Goal: Information Seeking & Learning: Learn about a topic

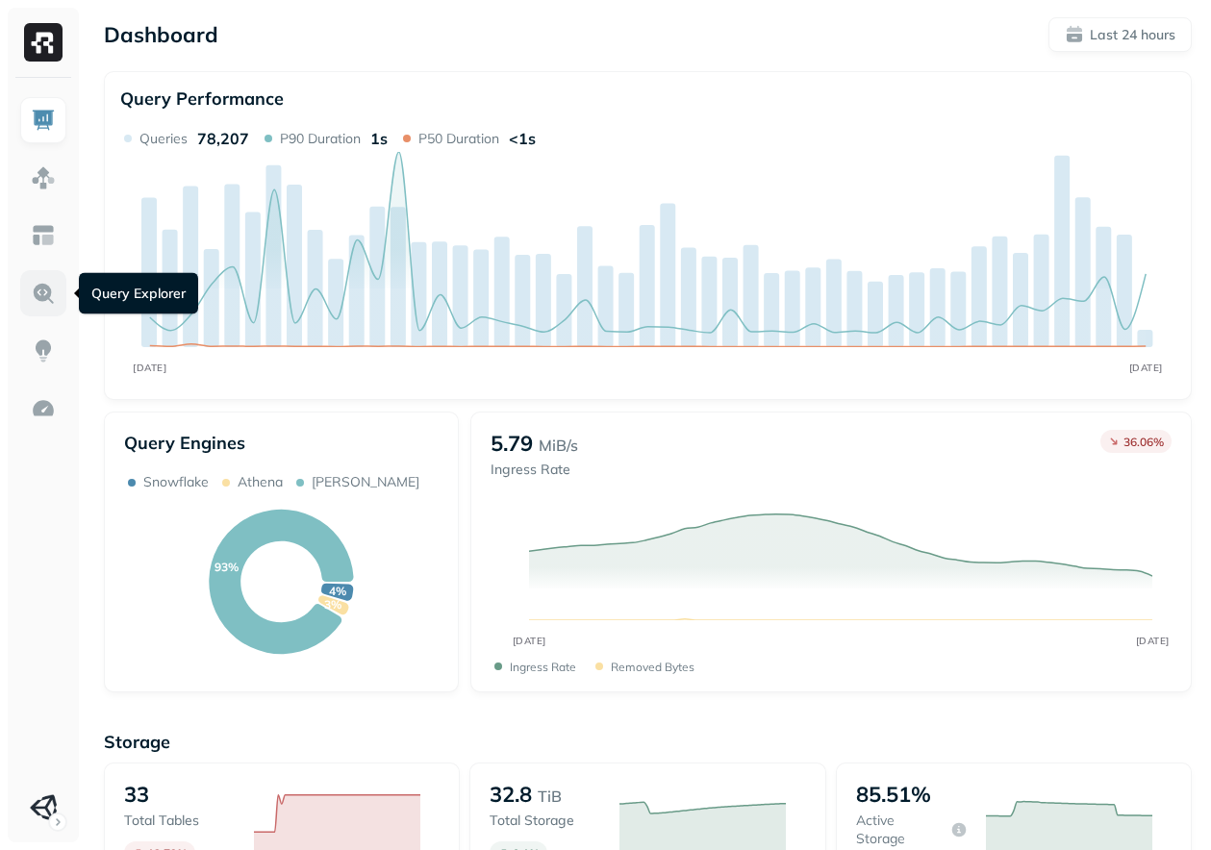
click at [38, 277] on link at bounding box center [43, 293] width 46 height 46
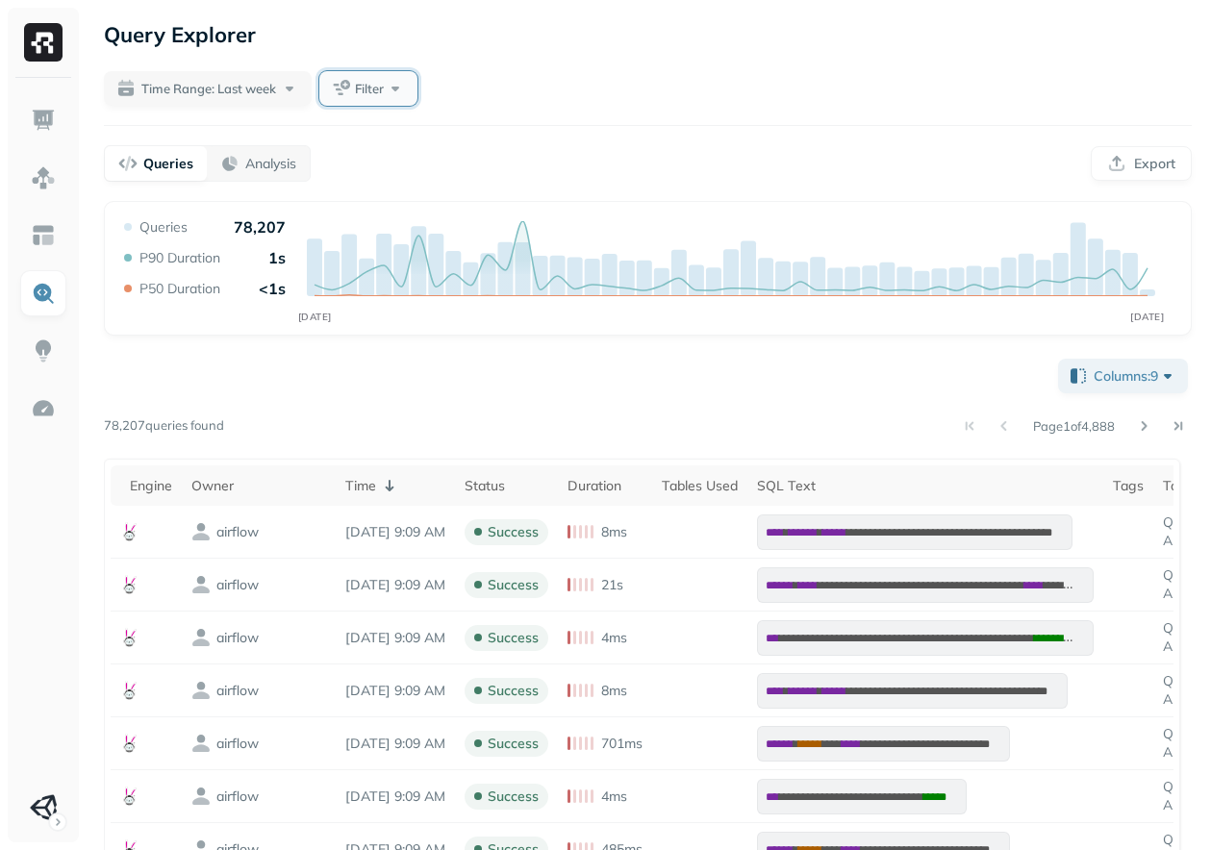
click at [357, 73] on button "Filter" at bounding box center [368, 88] width 98 height 35
click at [527, 80] on div "Time Range: Last week Filter" at bounding box center [648, 88] width 1088 height 35
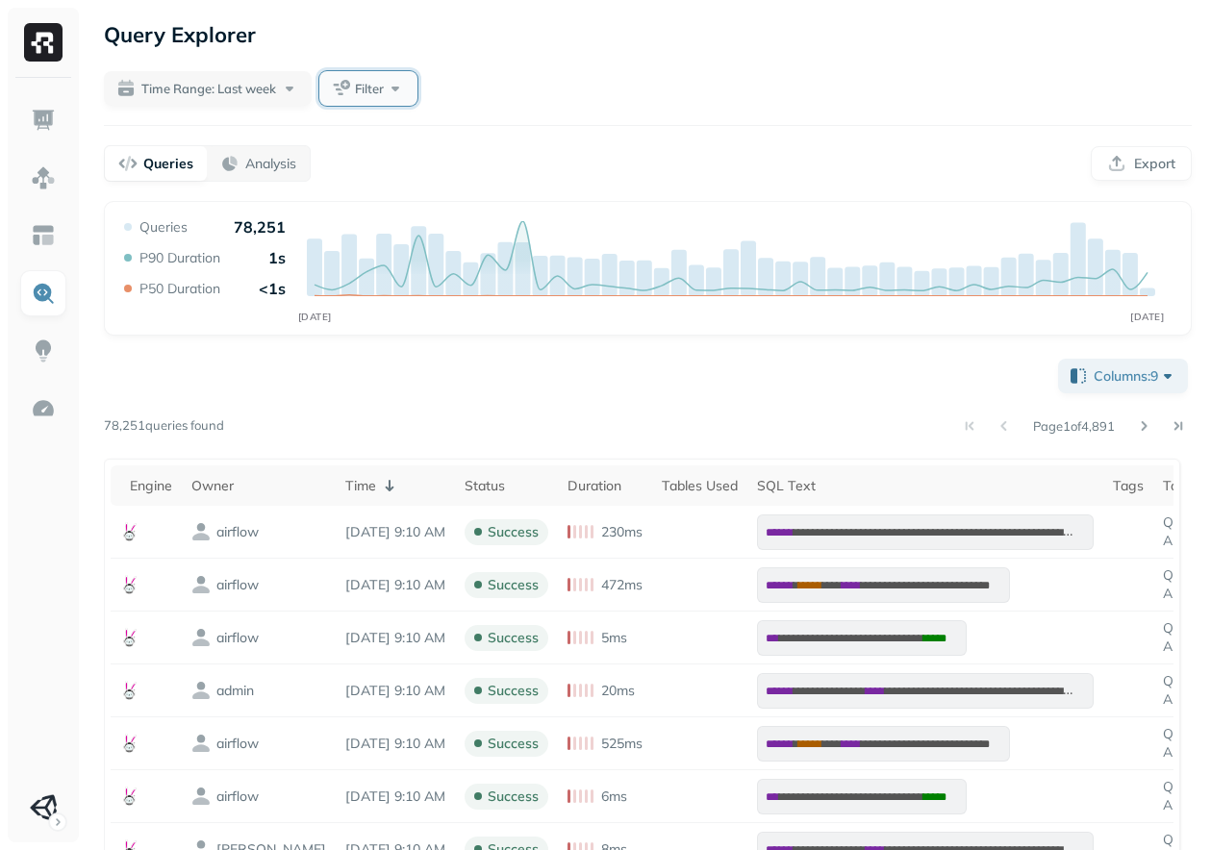
click at [412, 95] on button "Filter" at bounding box center [368, 88] width 98 height 35
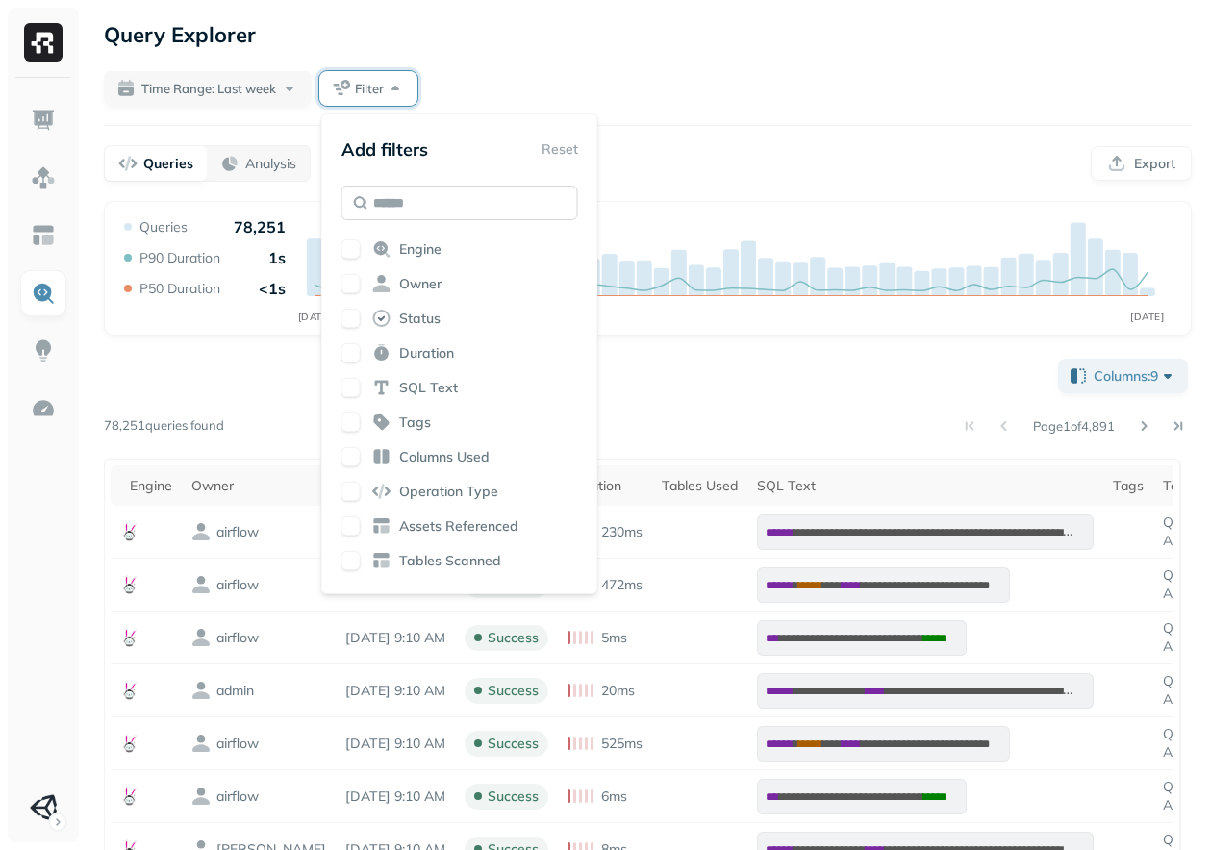
click at [430, 212] on input "text" at bounding box center [459, 203] width 237 height 35
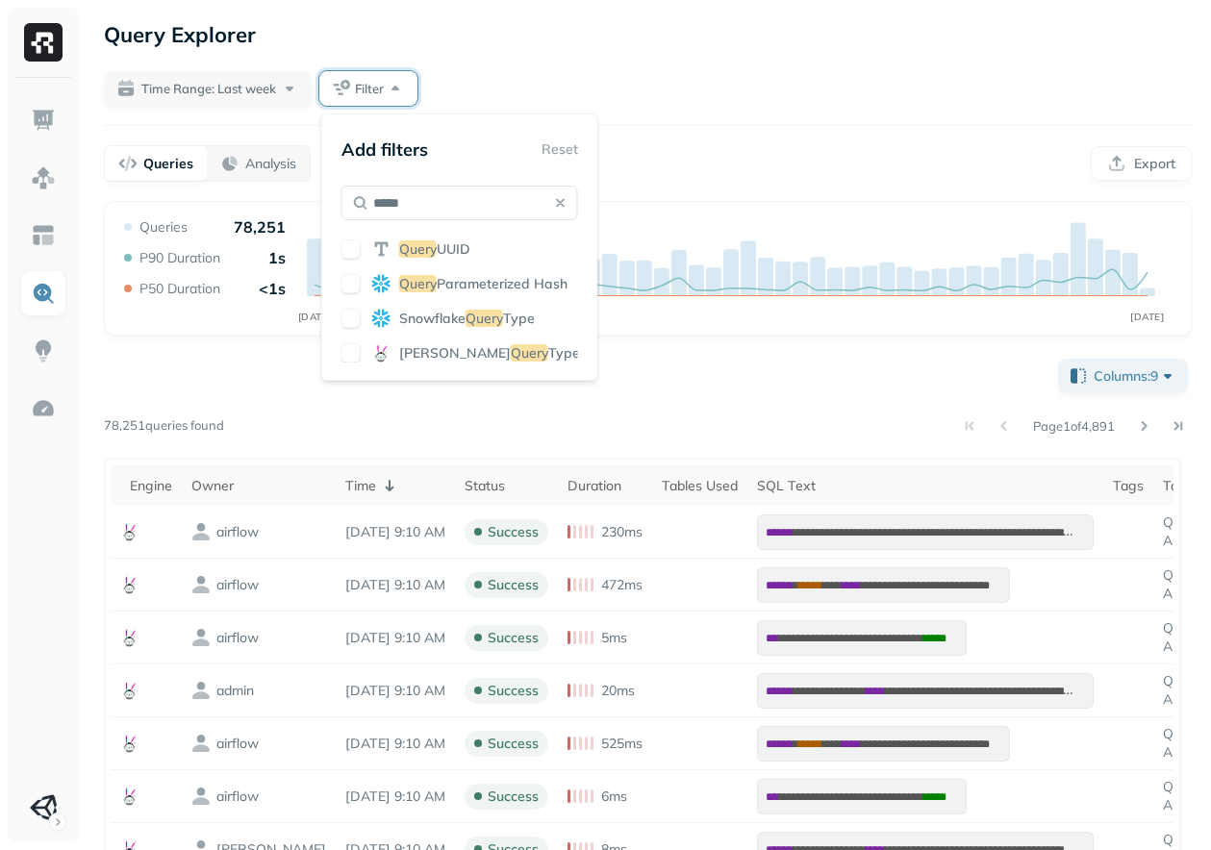
type input "*****"
click at [456, 334] on div "Query UUID Query Parameterized Hash Snowflake Query Type Trino Query Type" at bounding box center [459, 300] width 237 height 123
click at [511, 346] on span "Query" at bounding box center [530, 352] width 38 height 17
click at [646, 88] on div "Time Range: Last week Filter" at bounding box center [648, 88] width 1088 height 35
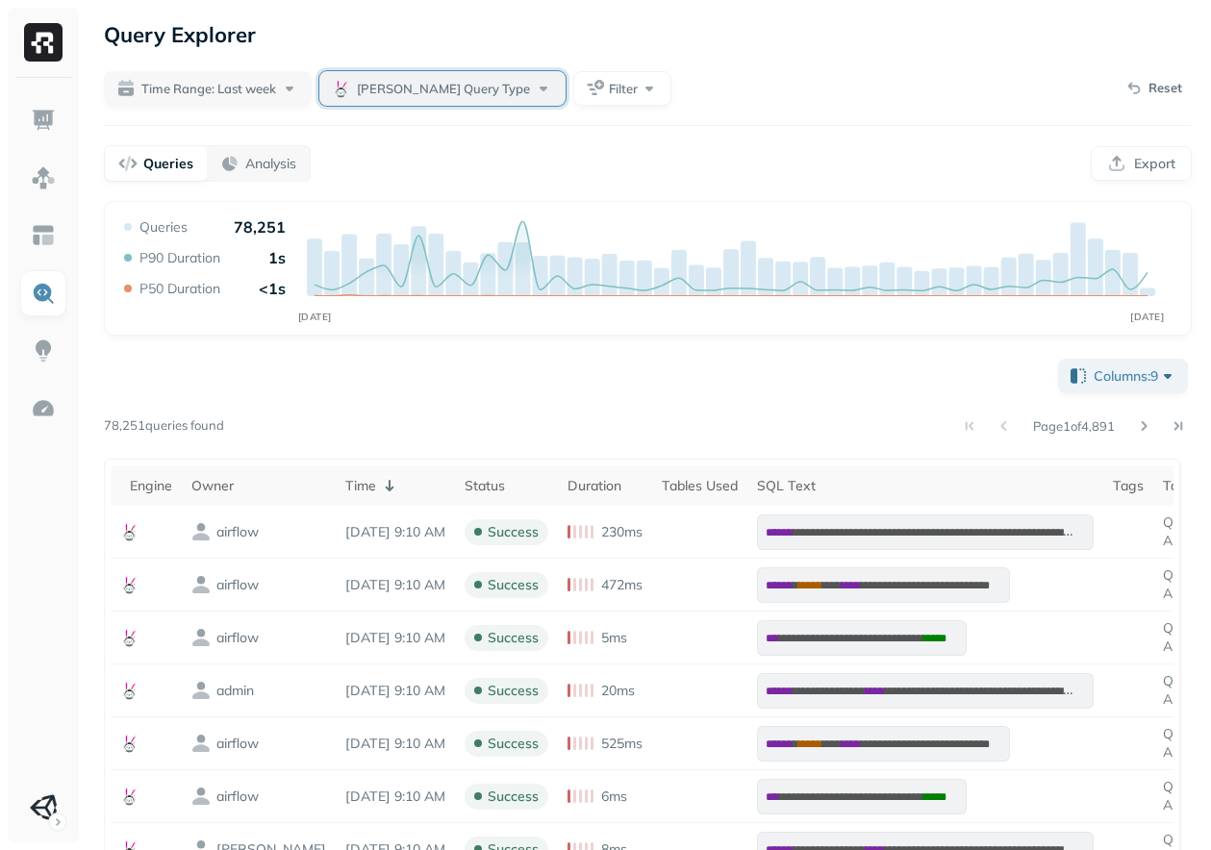
click at [429, 86] on span "Trino Query Type" at bounding box center [443, 89] width 173 height 18
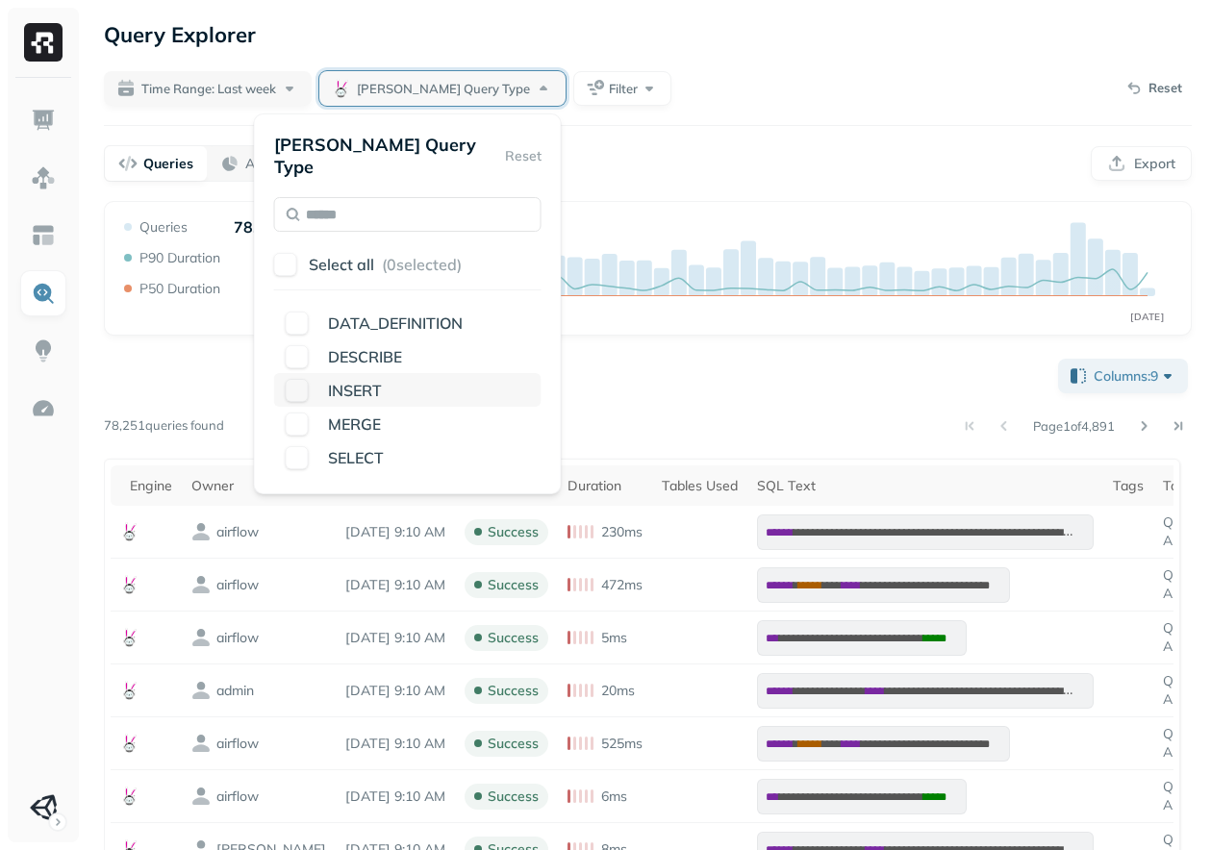
click at [380, 387] on span "INSERT" at bounding box center [355, 390] width 54 height 19
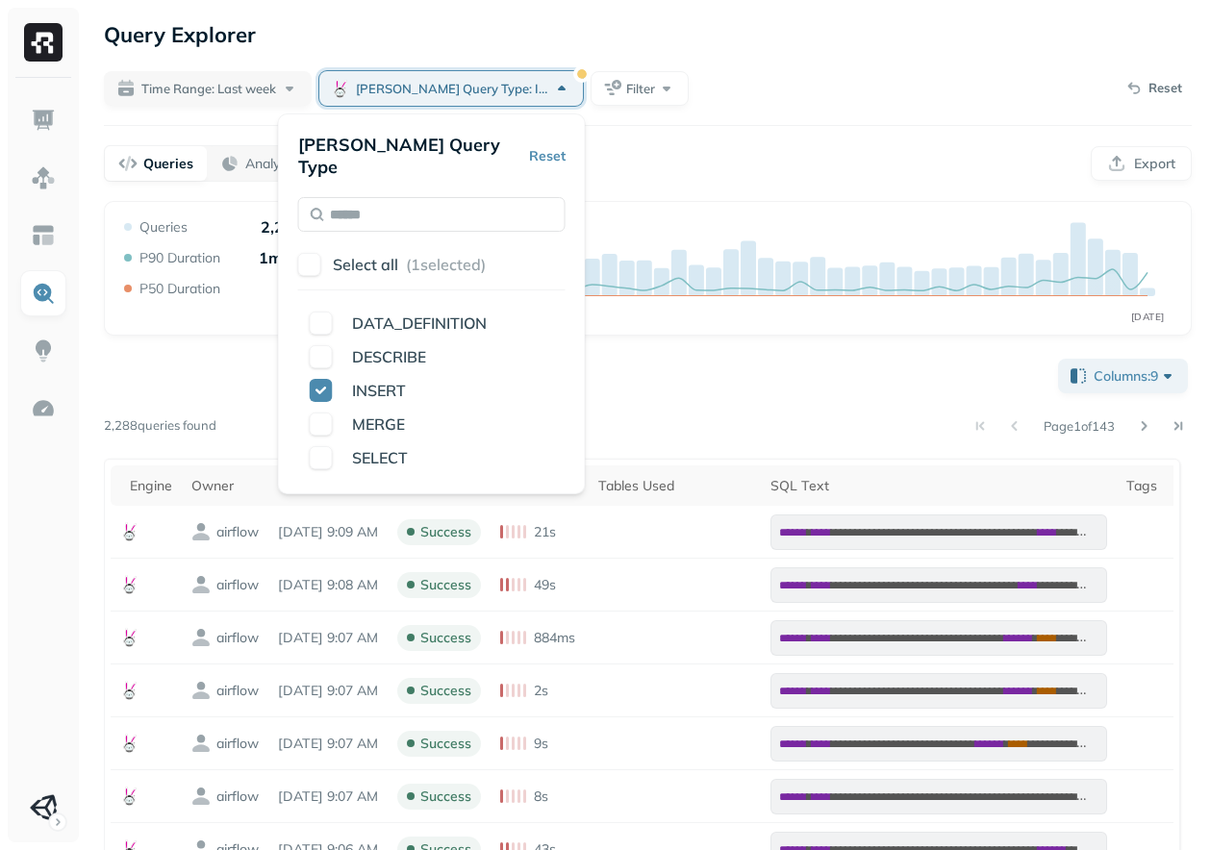
click at [665, 374] on div "**********" at bounding box center [648, 856] width 1088 height 1003
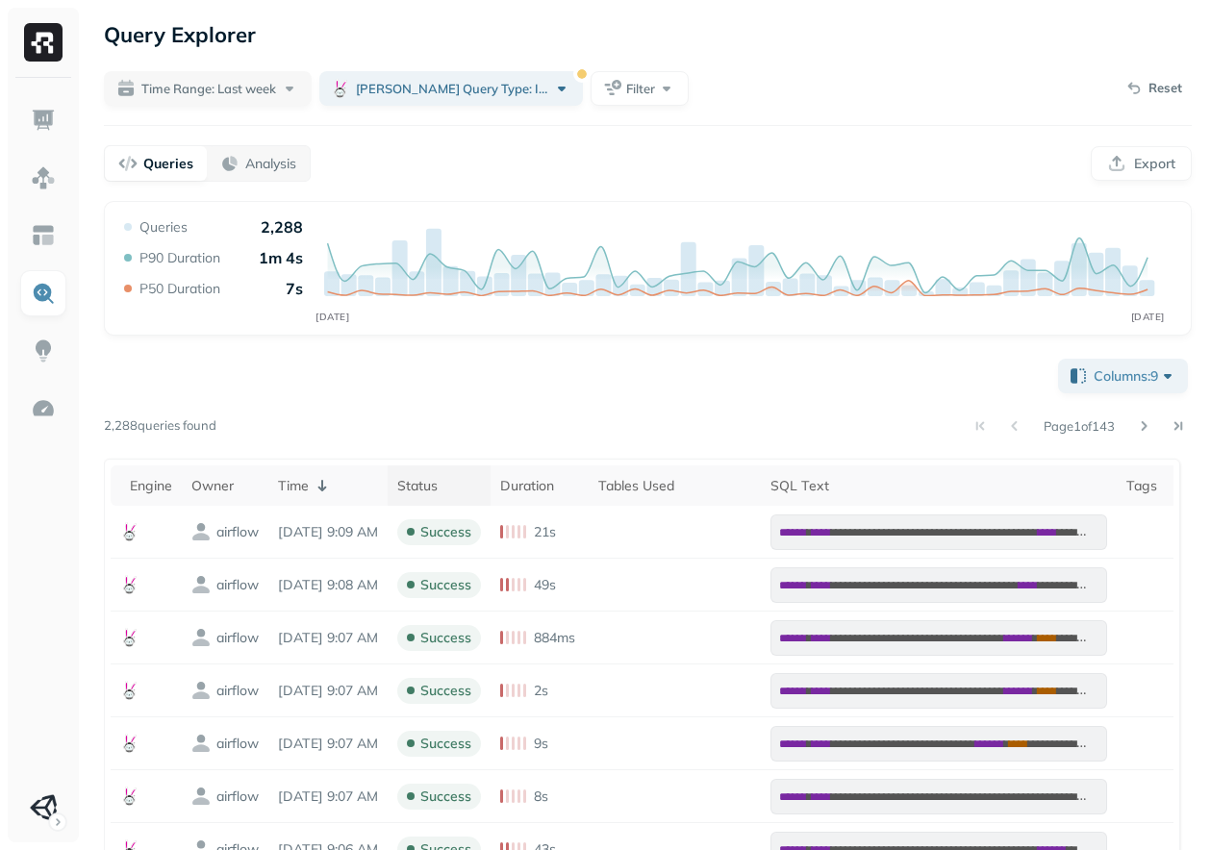
click at [490, 465] on th "Status" at bounding box center [439, 485] width 103 height 40
click at [596, 104] on button "Filter" at bounding box center [639, 88] width 98 height 35
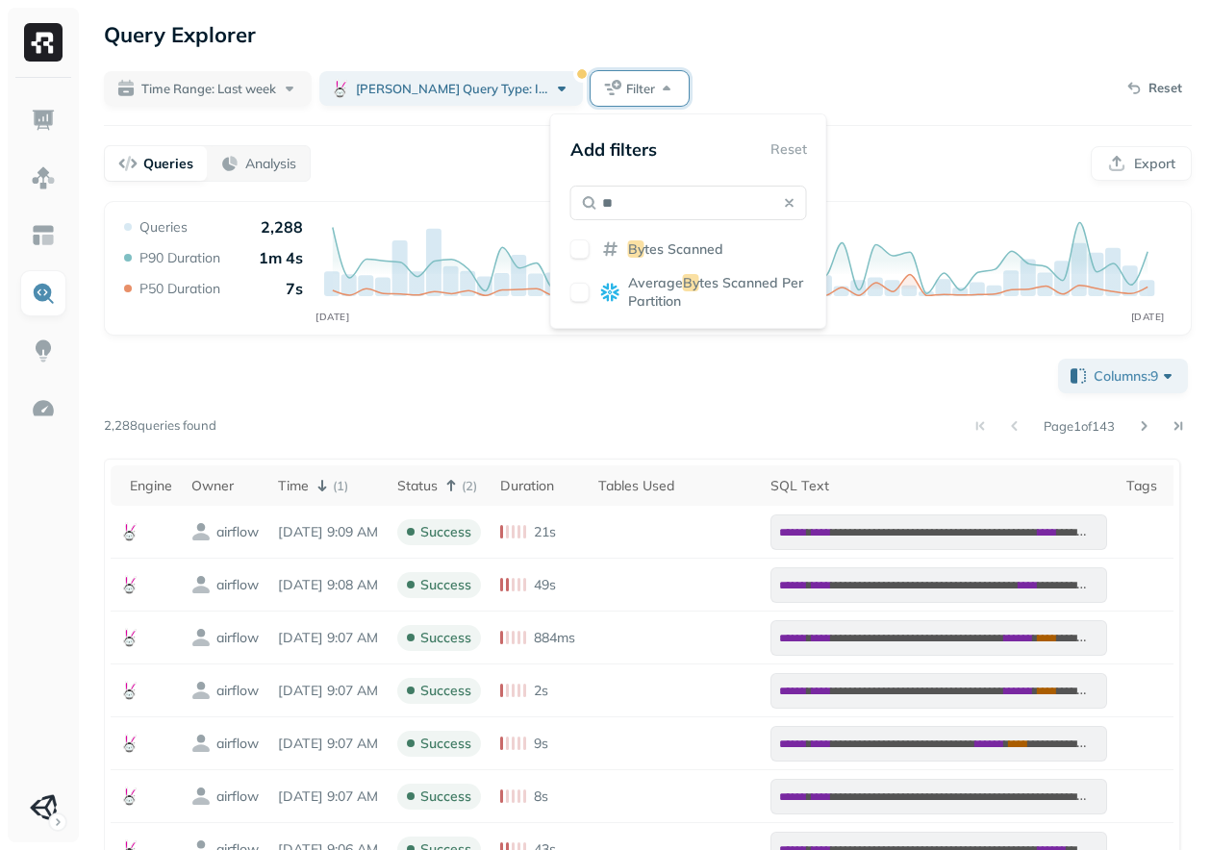
type input "**"
click at [663, 255] on span "tes Scanned" at bounding box center [683, 248] width 79 height 17
click at [433, 378] on div "**********" at bounding box center [648, 856] width 1088 height 1003
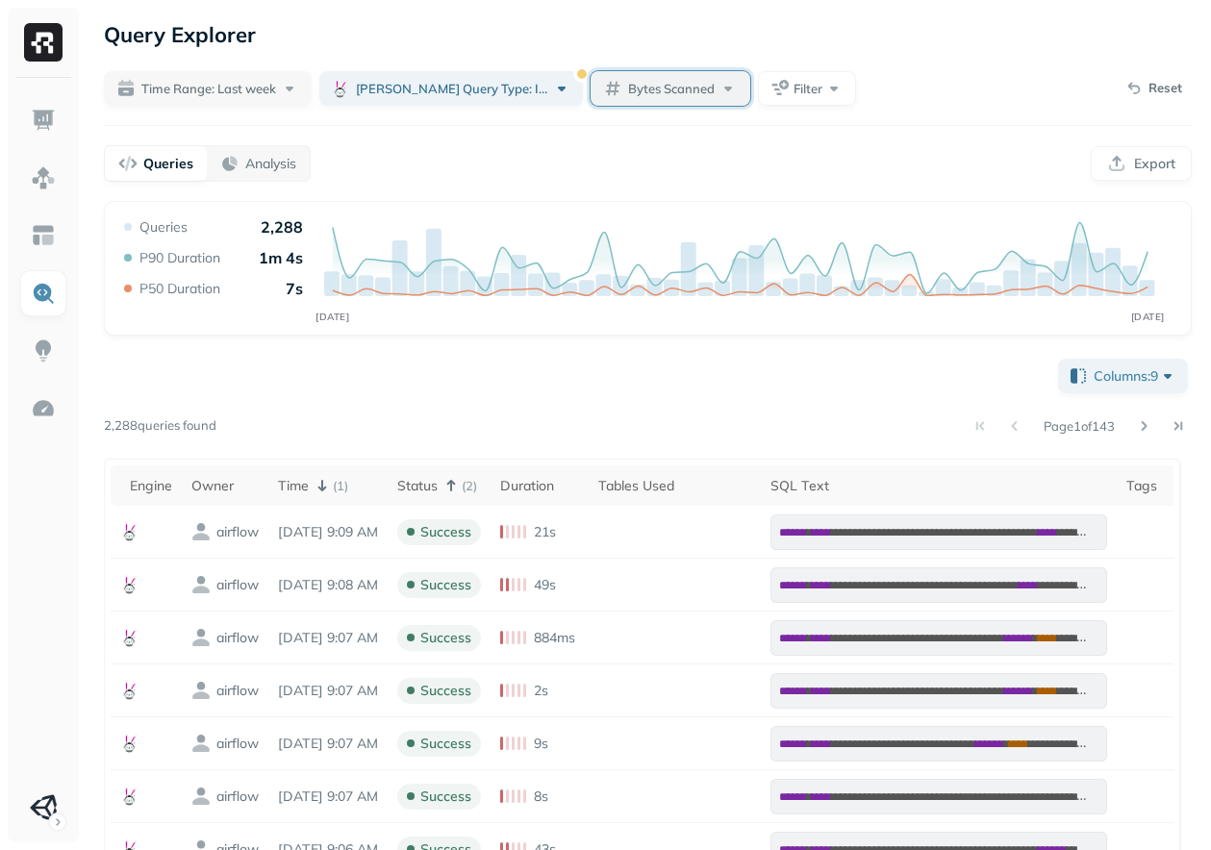
click at [590, 88] on button "Bytes Scanned" at bounding box center [670, 88] width 160 height 35
click at [681, 196] on input "text" at bounding box center [659, 205] width 77 height 35
type input "*"
click at [893, 73] on div "Time Range: Last week Trino Query Type: INSERT Bytes Scanned Filter Reset" at bounding box center [648, 88] width 1088 height 35
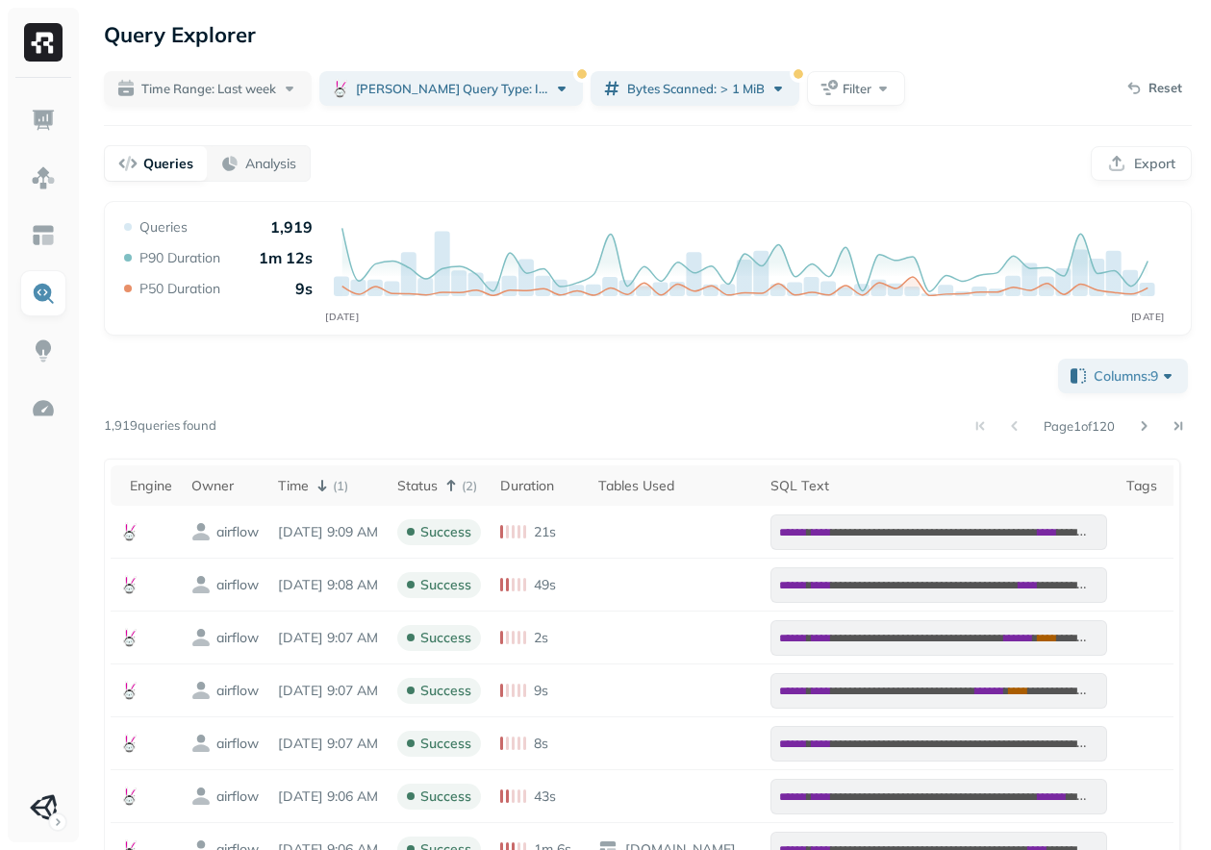
click at [610, 430] on div "Page 1 of 120" at bounding box center [703, 426] width 975 height 27
